Goal: Information Seeking & Learning: Learn about a topic

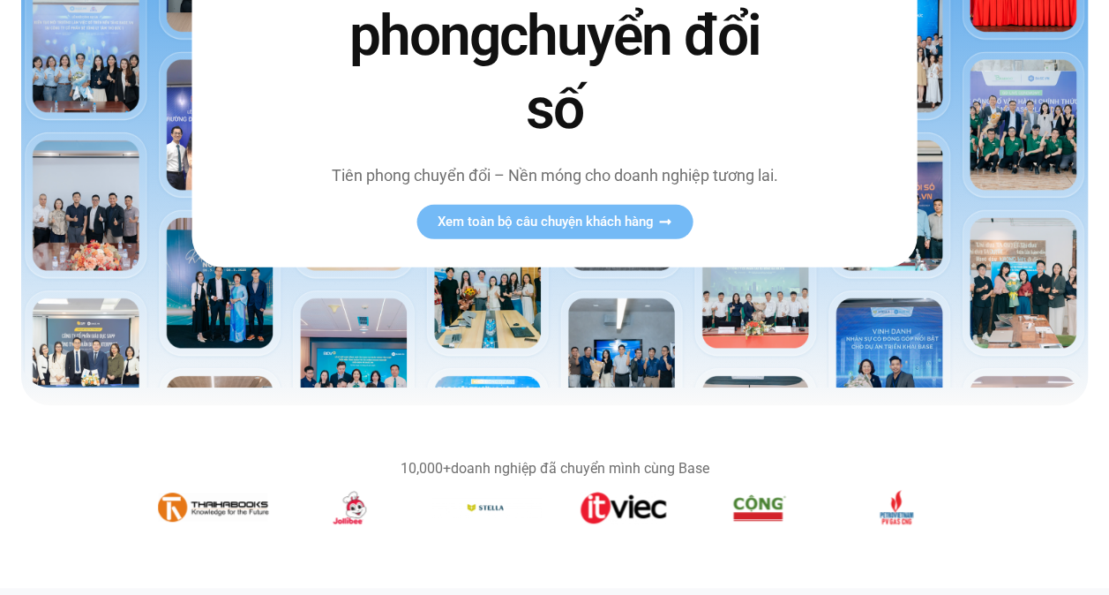
scroll to position [353, 0]
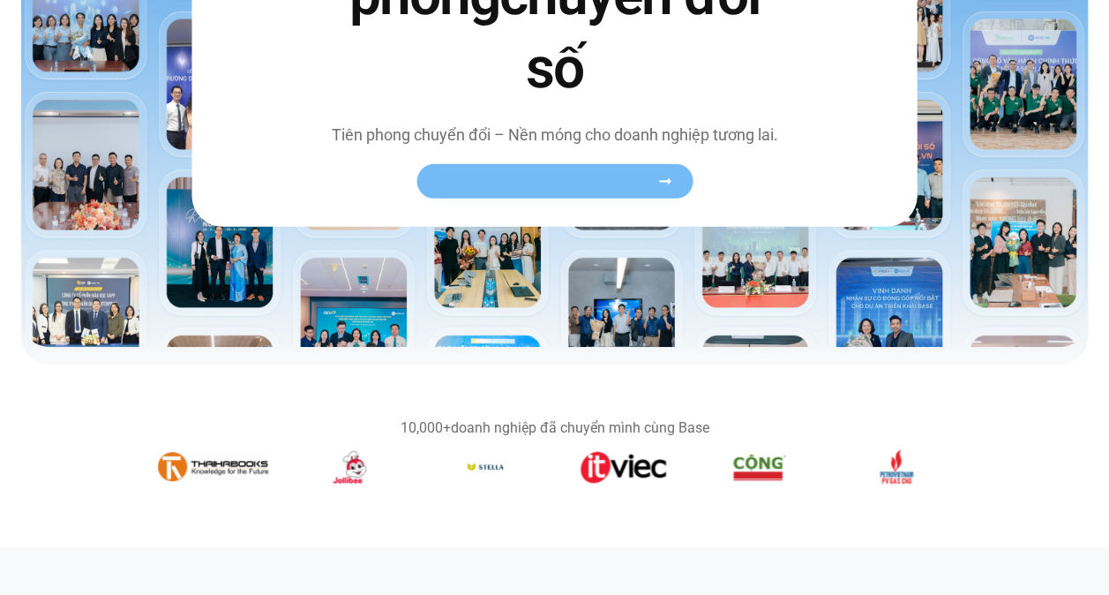
click at [642, 182] on span "Xem toàn bộ câu chuyện khách hàng" at bounding box center [546, 181] width 216 height 13
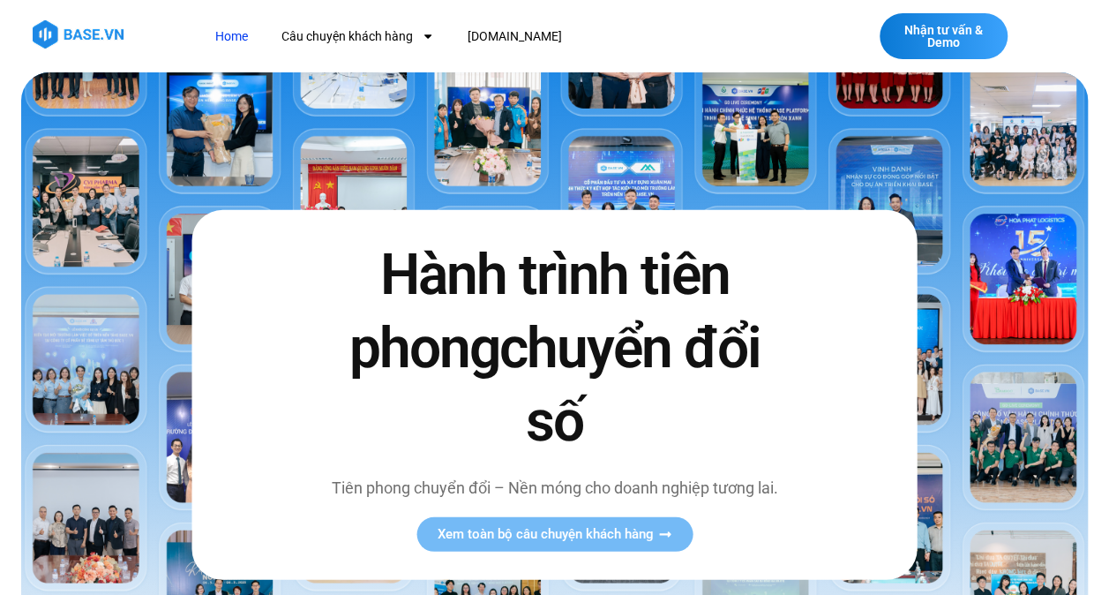
click at [883, 94] on img at bounding box center [554, 385] width 1067 height 627
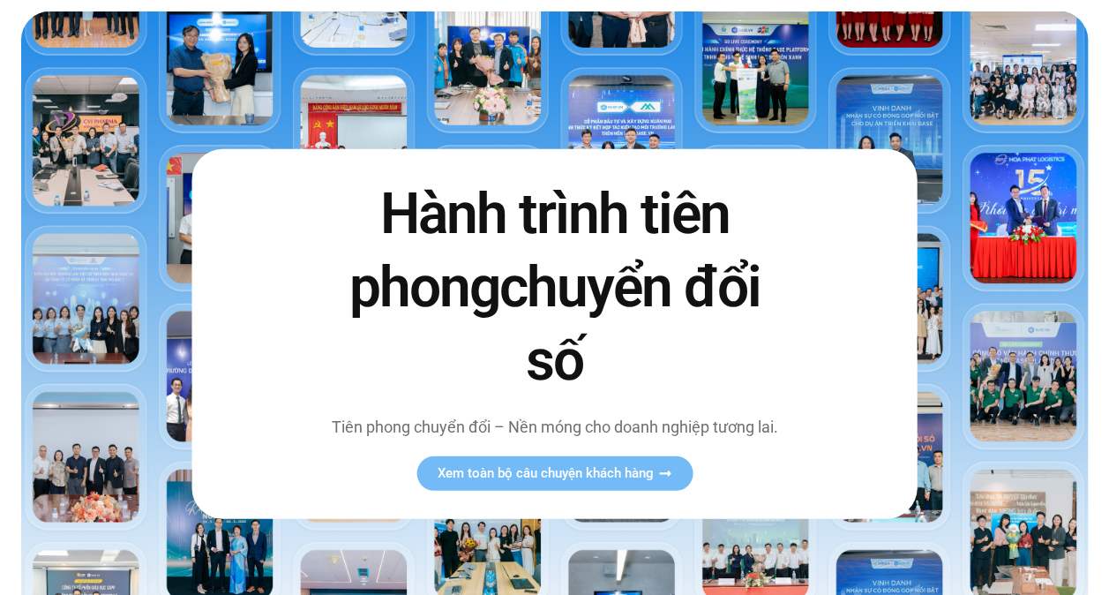
scroll to position [88, 0]
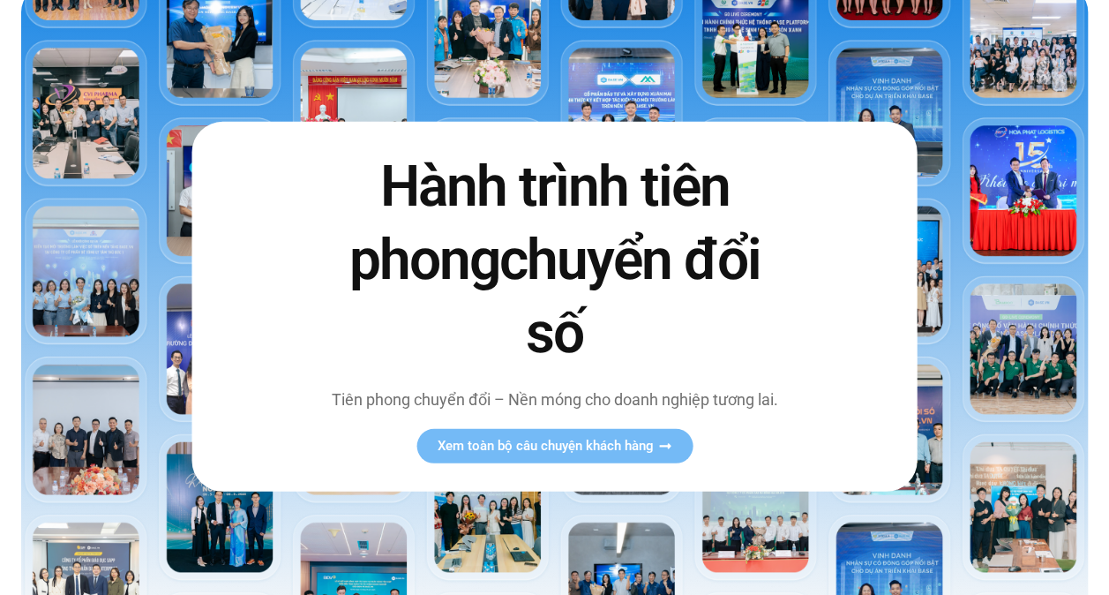
click at [443, 393] on p "Tiên phong chuyển đổi – Nền móng cho doanh nghiệp tương lai." at bounding box center [554, 399] width 454 height 24
click at [492, 431] on link "Xem toàn bộ câu chuyện khách hàng" at bounding box center [555, 446] width 276 height 34
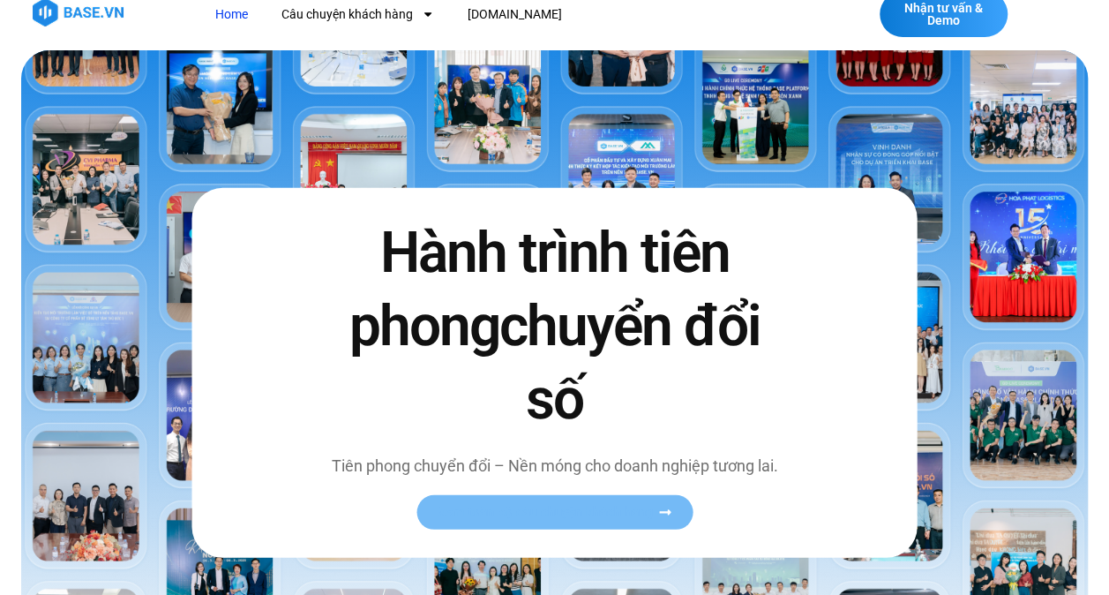
scroll to position [0, 0]
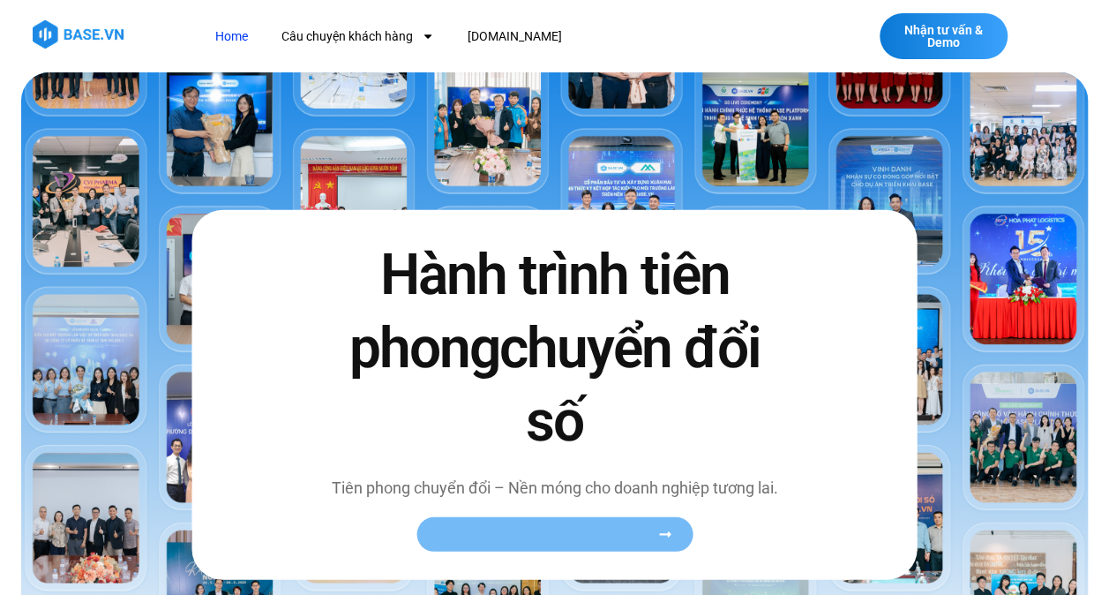
click at [669, 537] on icon at bounding box center [664, 534] width 13 height 13
click at [995, 331] on img at bounding box center [554, 385] width 1067 height 627
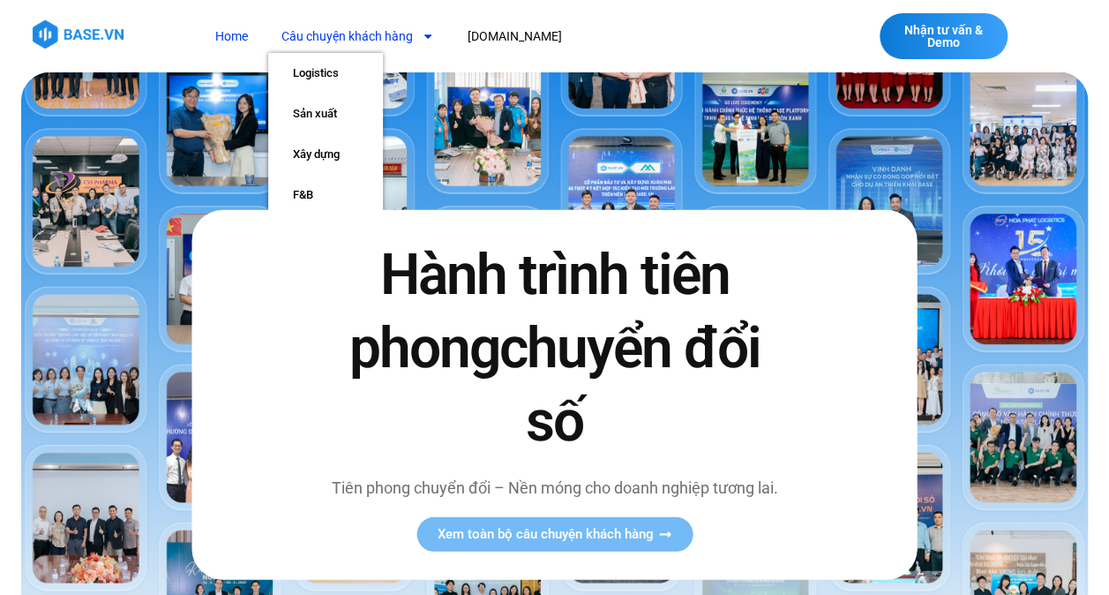
click at [319, 39] on link "Câu chuyện khách hàng" at bounding box center [357, 36] width 179 height 33
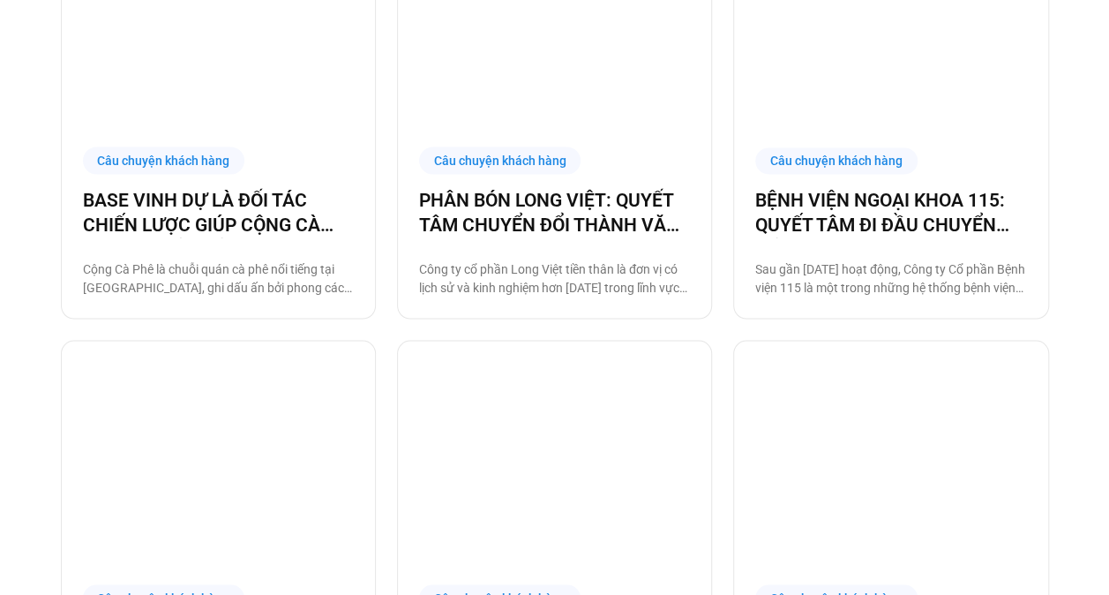
scroll to position [1677, 0]
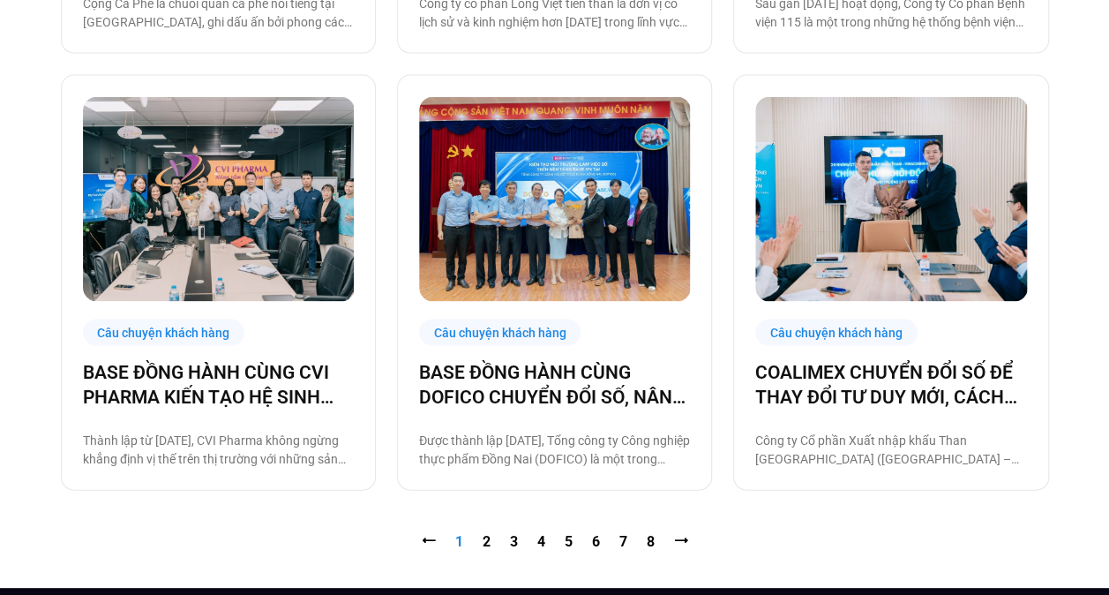
click at [859, 217] on img at bounding box center [891, 199] width 272 height 204
click at [236, 184] on img at bounding box center [219, 199] width 272 height 204
click at [564, 227] on img at bounding box center [555, 199] width 272 height 204
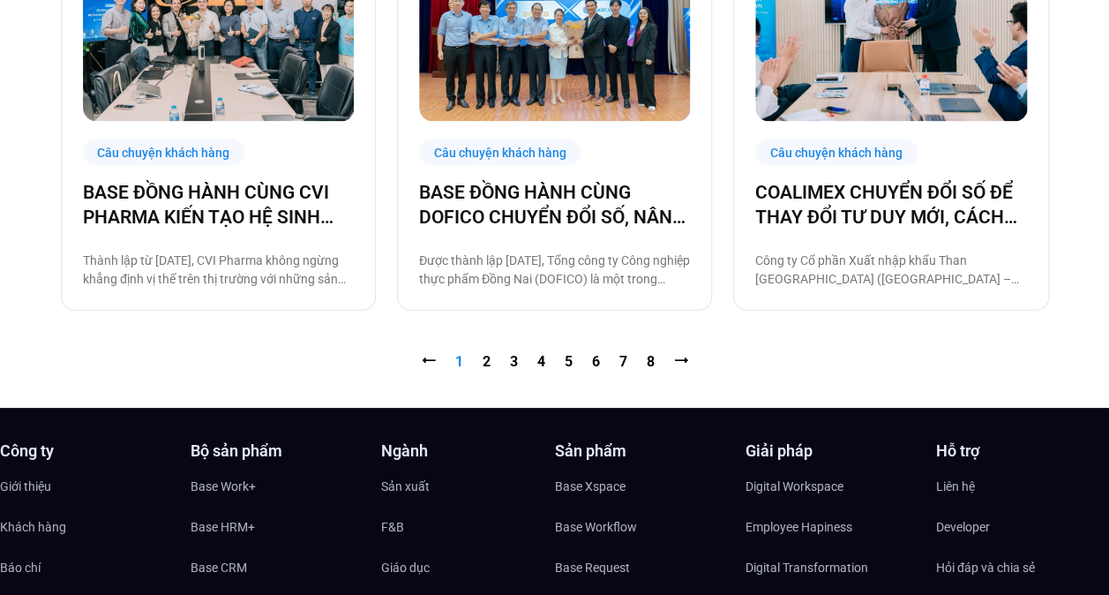
scroll to position [2030, 0]
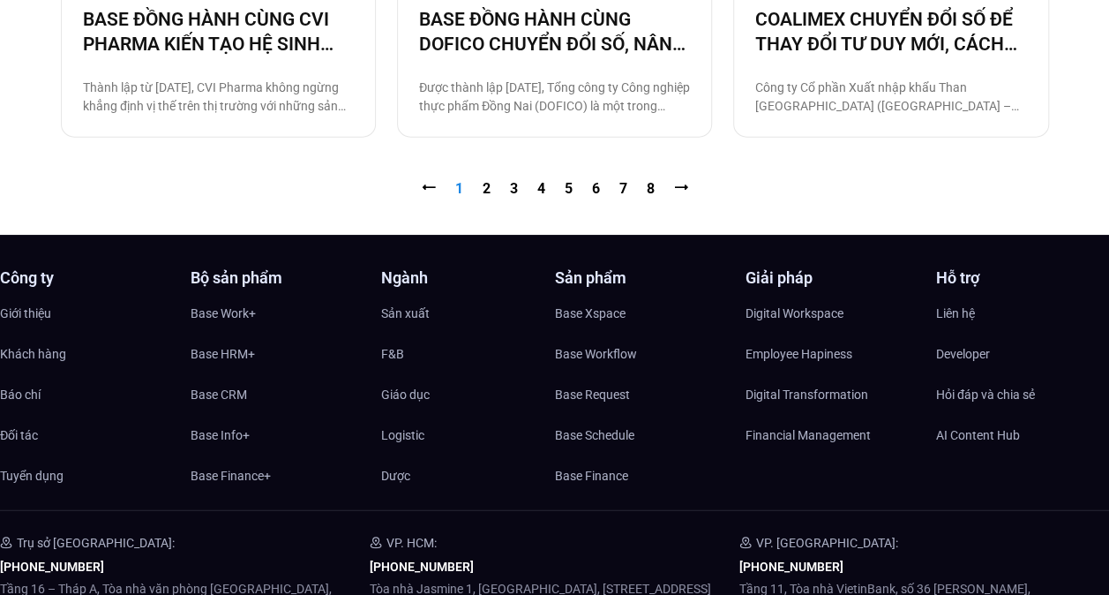
click at [493, 188] on nav "⭠ Trang 1 Trang 2 Trang 3 Trang 4 Trang 5 Trang 6 Trang 7 Trang 8 ⭢" at bounding box center [555, 188] width 988 height 21
click at [484, 187] on link "Trang 2" at bounding box center [487, 188] width 8 height 17
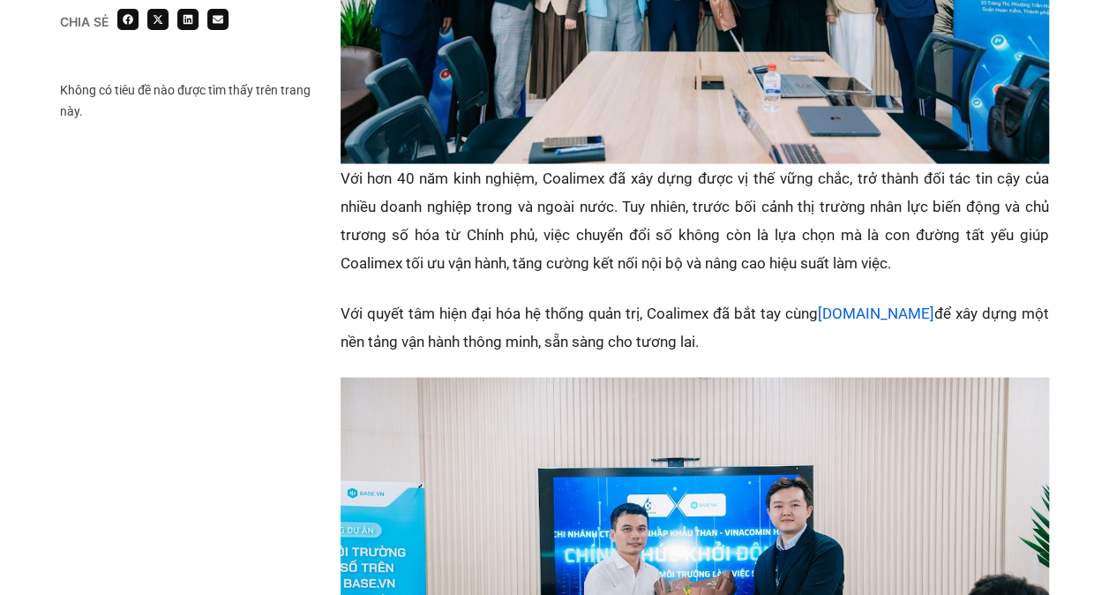
scroll to position [1588, 0]
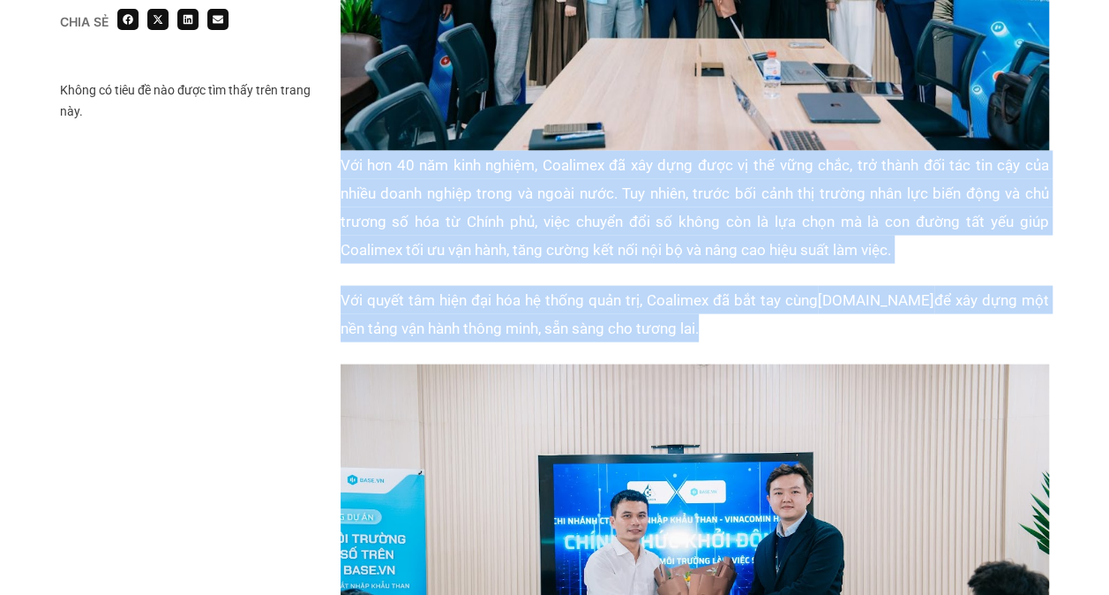
drag, startPoint x: 342, startPoint y: 134, endPoint x: 648, endPoint y: 311, distance: 353.4
drag, startPoint x: 648, startPoint y: 311, endPoint x: 502, endPoint y: 281, distance: 148.7
click at [502, 285] on p "Với quyết tâm hiện đại hóa hệ thống quản trị, Coalimex đã bắt tay cùng Base.vn …" at bounding box center [695, 313] width 709 height 56
click at [427, 222] on p "Với hơn 40 năm kinh nghiệm, Coalimex đã xây dựng được vị thế vững chắc, trở thà…" at bounding box center [695, 206] width 709 height 113
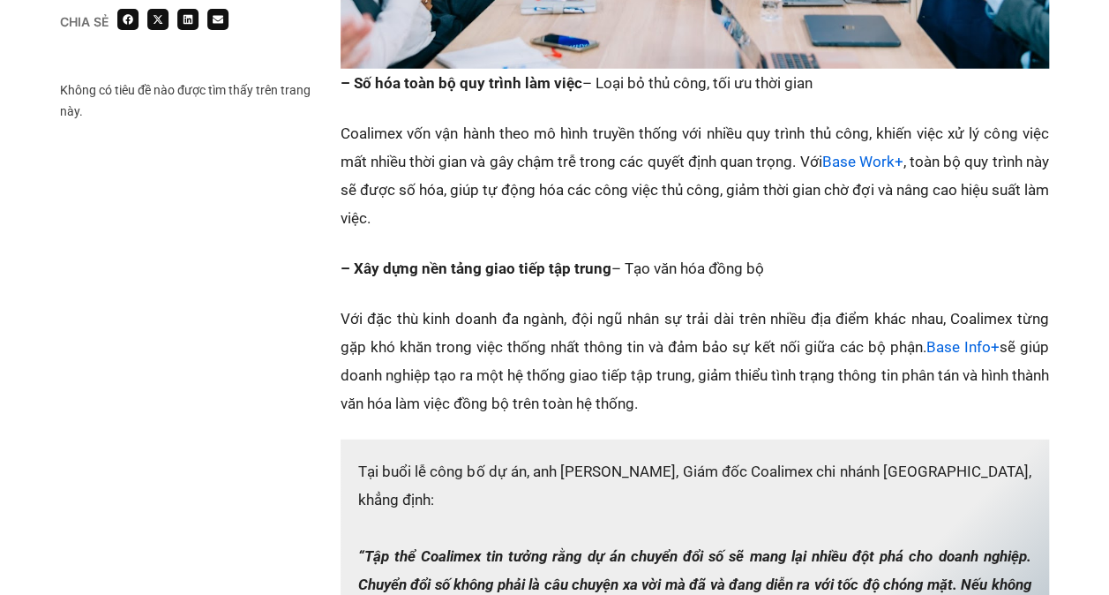
scroll to position [2383, 0]
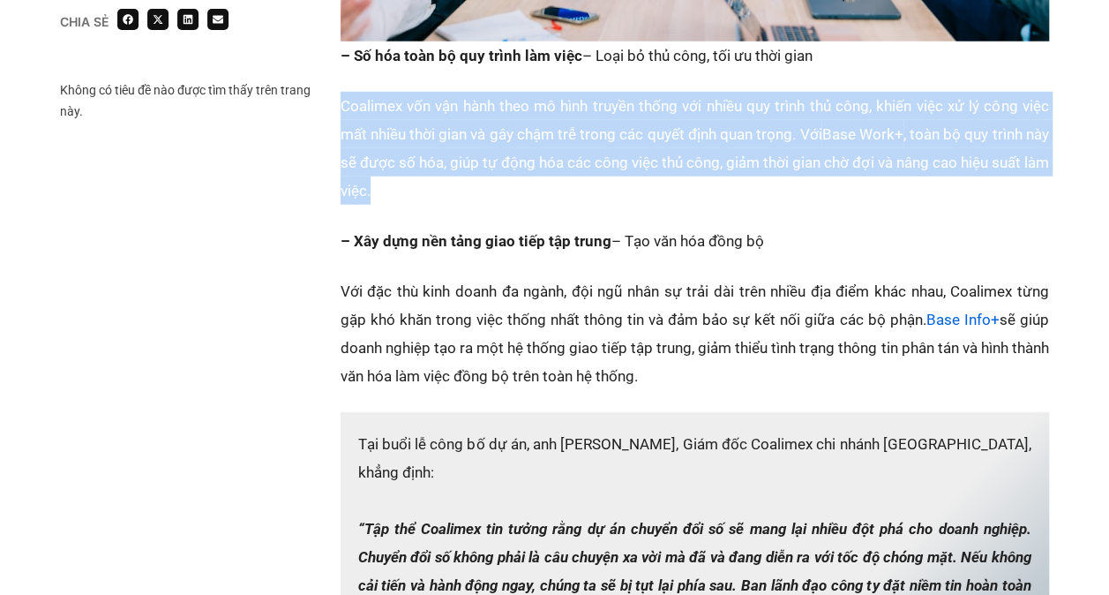
drag, startPoint x: 342, startPoint y: 71, endPoint x: 534, endPoint y: 175, distance: 218.8
click at [534, 175] on p "Coalimex vốn vận hành theo mô hình truyền thống với nhiều quy trình thủ công, k…" at bounding box center [695, 148] width 709 height 113
drag, startPoint x: 534, startPoint y: 175, endPoint x: 481, endPoint y: 176, distance: 53.0
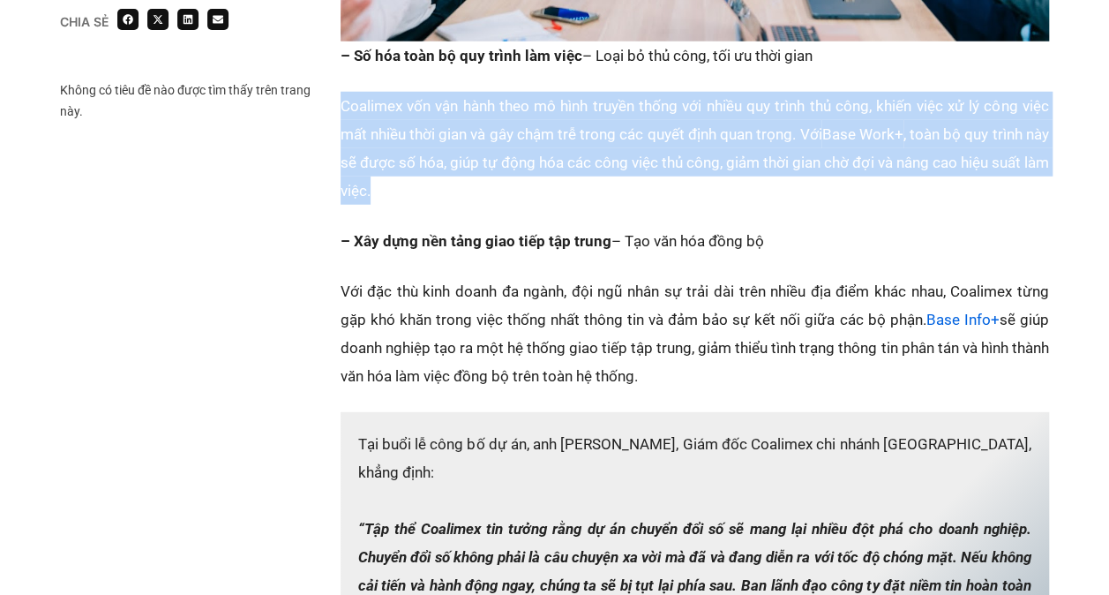
drag, startPoint x: 480, startPoint y: 176, endPoint x: 426, endPoint y: 161, distance: 55.9
click at [426, 161] on p "Coalimex vốn vận hành theo mô hình truyền thống với nhiều quy trình thủ công, k…" at bounding box center [695, 148] width 709 height 113
click at [415, 139] on p "Coalimex vốn vận hành theo mô hình truyền thống với nhiều quy trình thủ công, k…" at bounding box center [695, 148] width 709 height 113
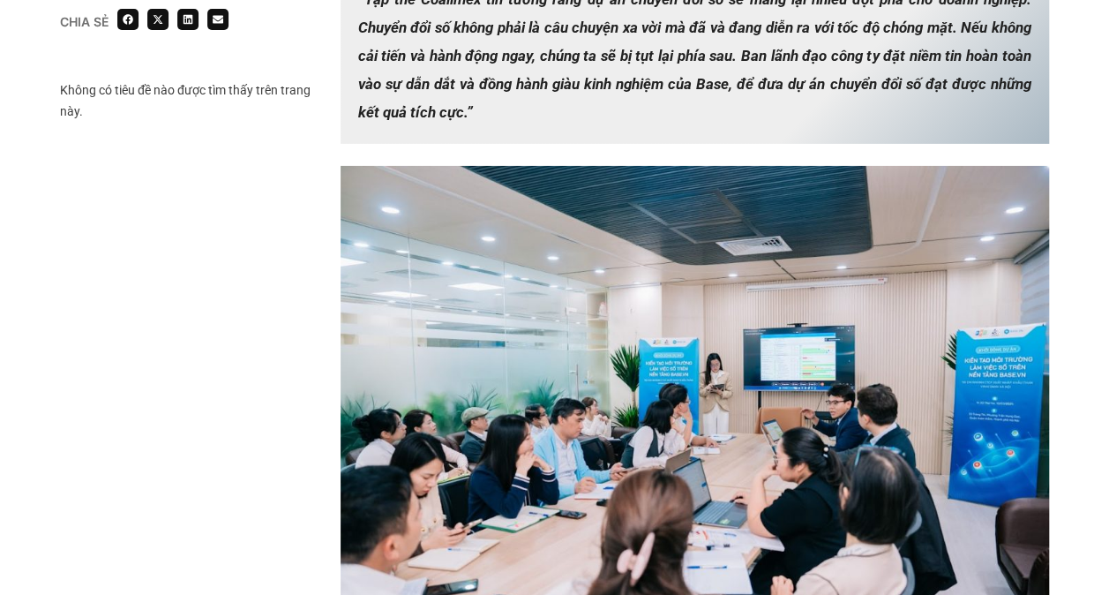
scroll to position [2559, 0]
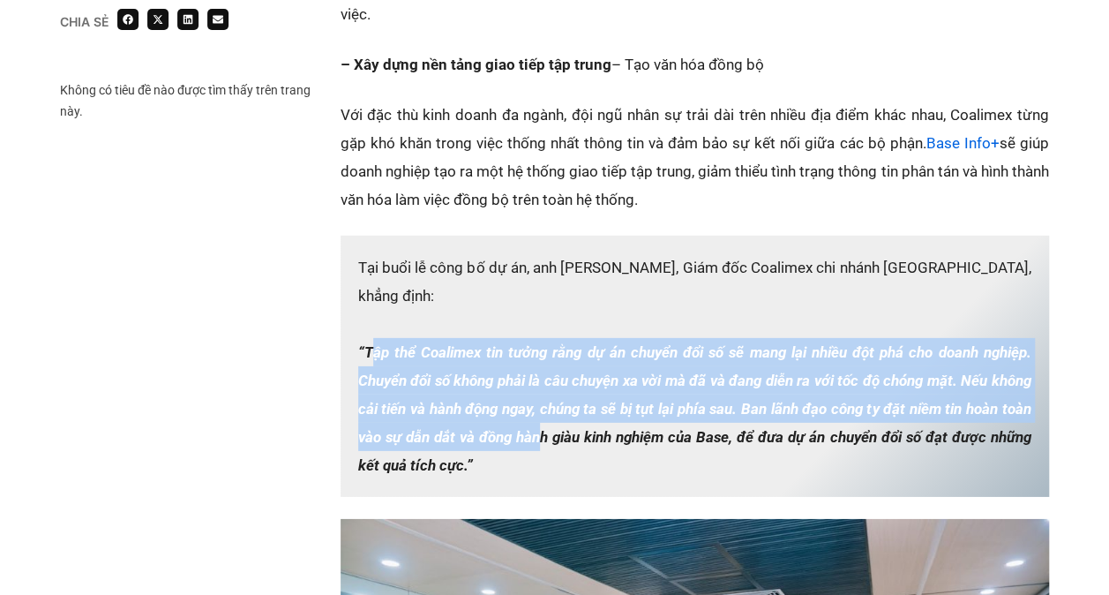
drag, startPoint x: 376, startPoint y: 287, endPoint x: 616, endPoint y: 381, distance: 257.9
click at [616, 381] on strong "“Tập thể Coalimex tin tưởng rằng dự án chuyển đổi số sẽ mang lại nhiều đột phá …" at bounding box center [694, 408] width 673 height 131
drag, startPoint x: 616, startPoint y: 381, endPoint x: 562, endPoint y: 365, distance: 56.1
click at [562, 365] on p "Tại buổi lễ công bố dự án, anh Ngô Văn Ca, Giám đốc Coalimex chi nhánh Hà Nội, …" at bounding box center [695, 366] width 709 height 261
click at [436, 343] on strong "“Tập thể Coalimex tin tưởng rằng dự án chuyển đổi số sẽ mang lại nhiều đột phá …" at bounding box center [694, 408] width 673 height 131
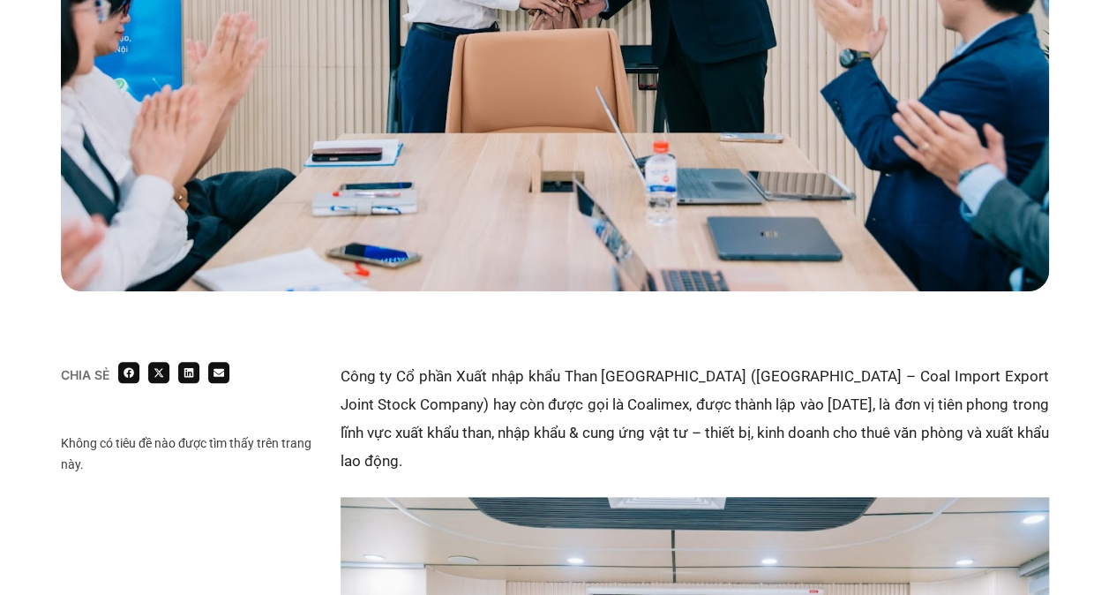
scroll to position [353, 0]
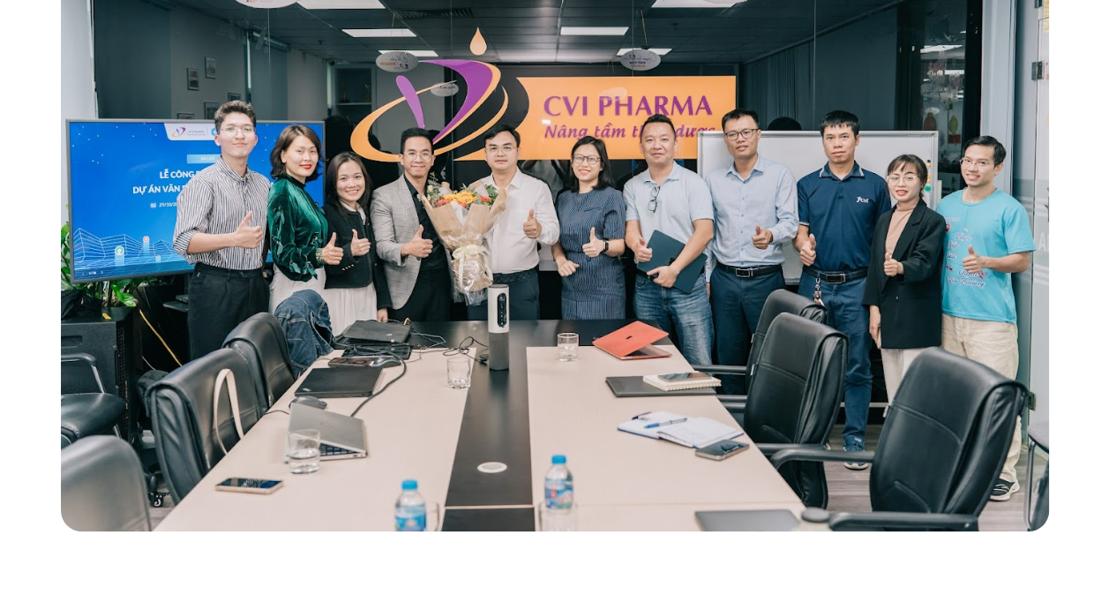
scroll to position [88, 0]
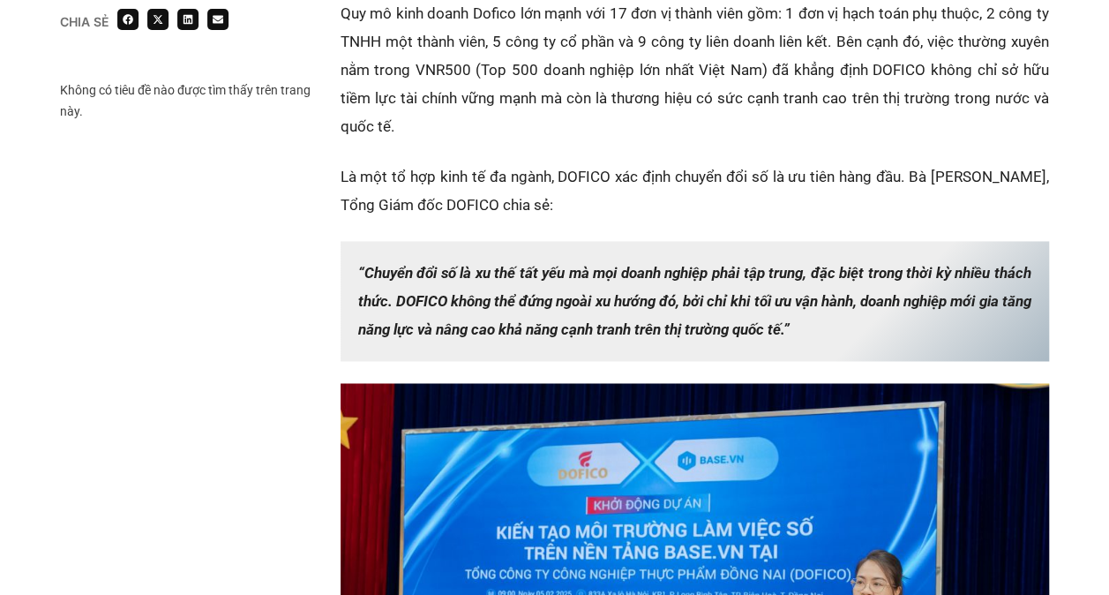
scroll to position [1412, 0]
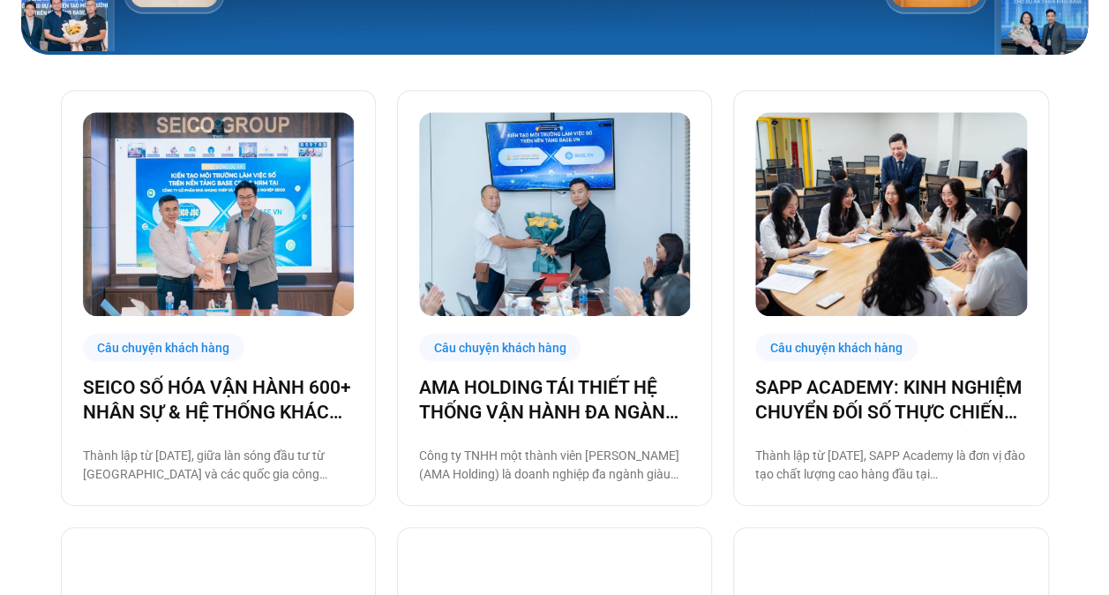
scroll to position [353, 0]
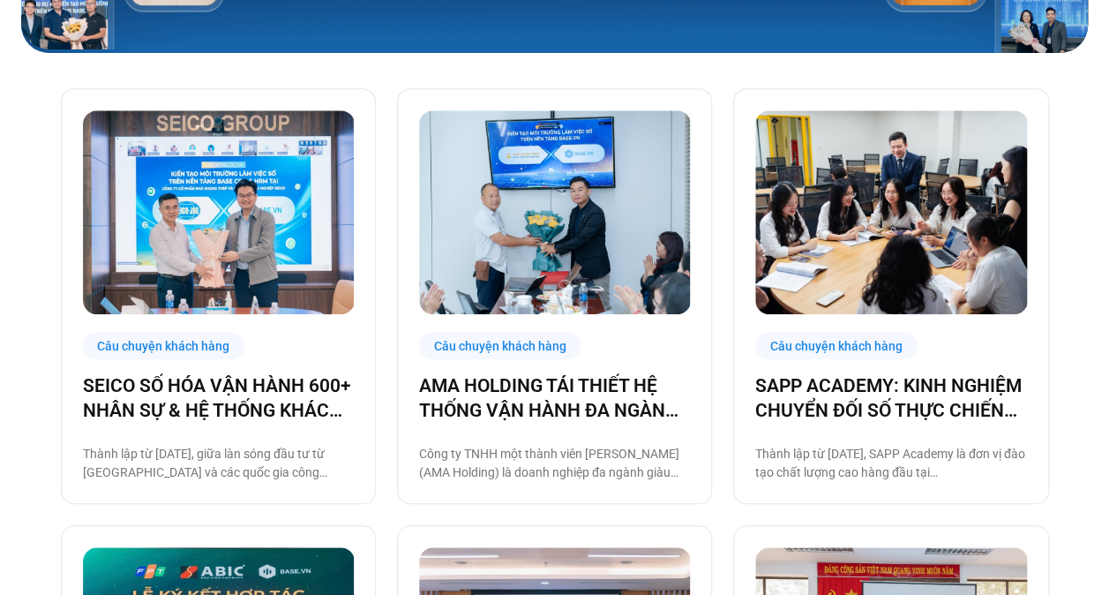
click at [548, 256] on img at bounding box center [555, 212] width 272 height 204
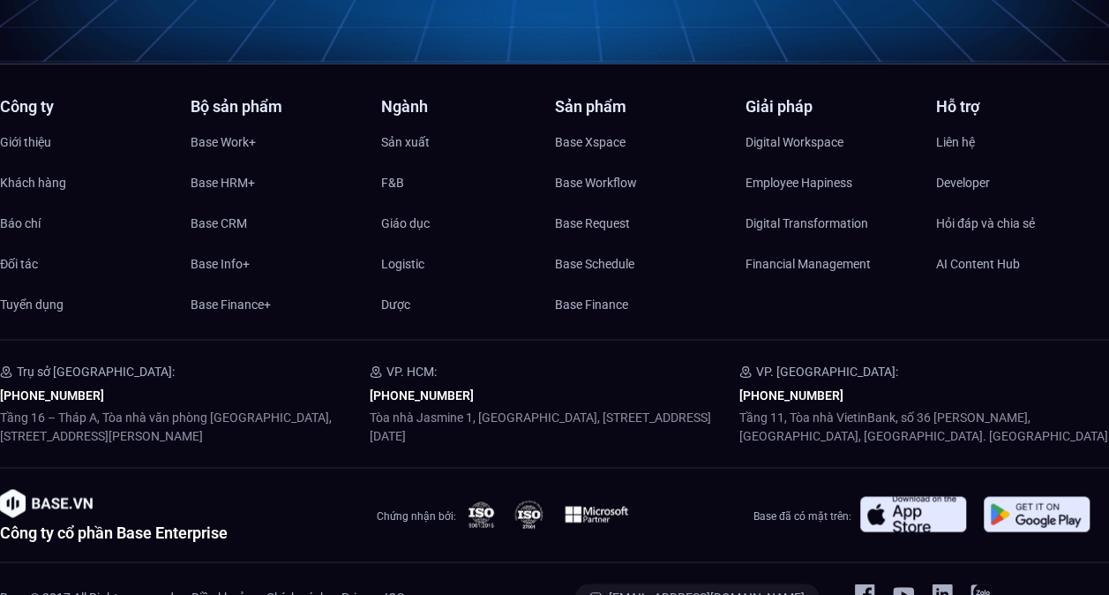
scroll to position [4542, 0]
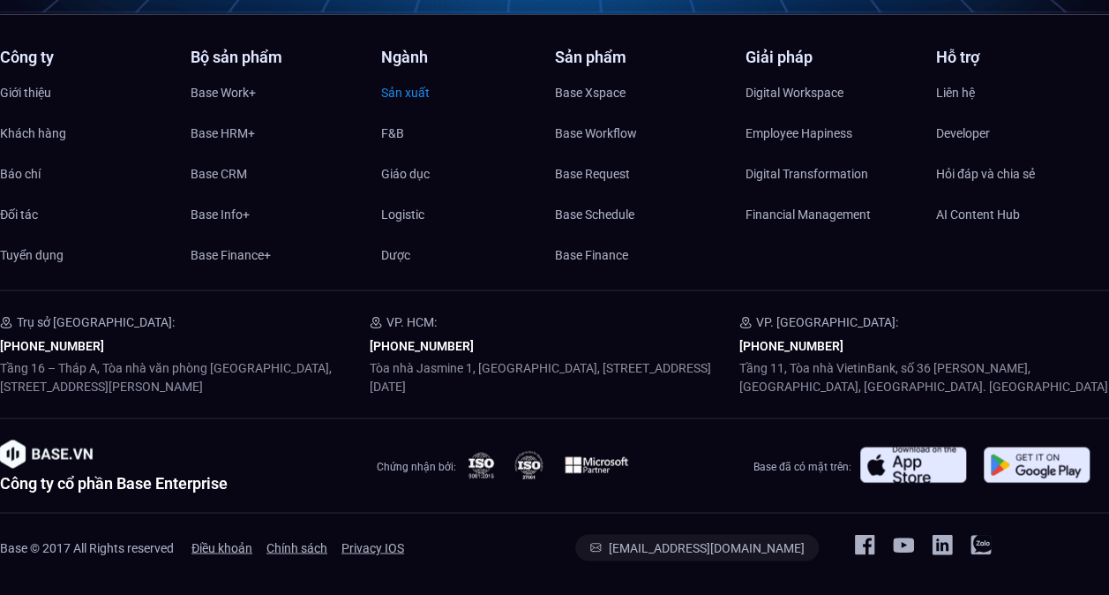
click at [419, 94] on span "Sản xuất" at bounding box center [405, 92] width 49 height 26
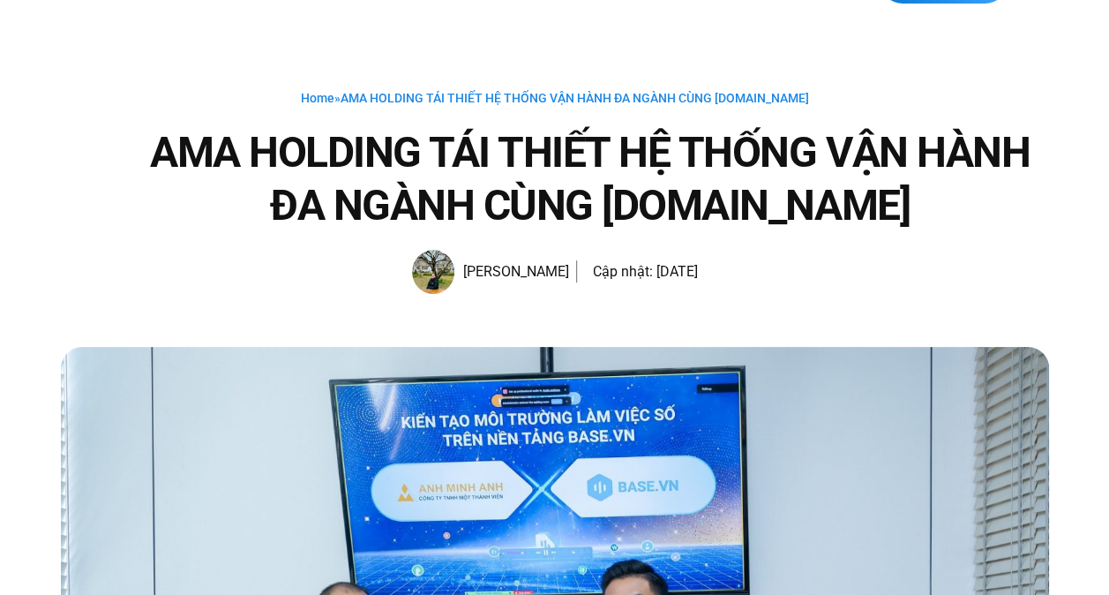
scroll to position [0, 0]
